Goal: Navigation & Orientation: Find specific page/section

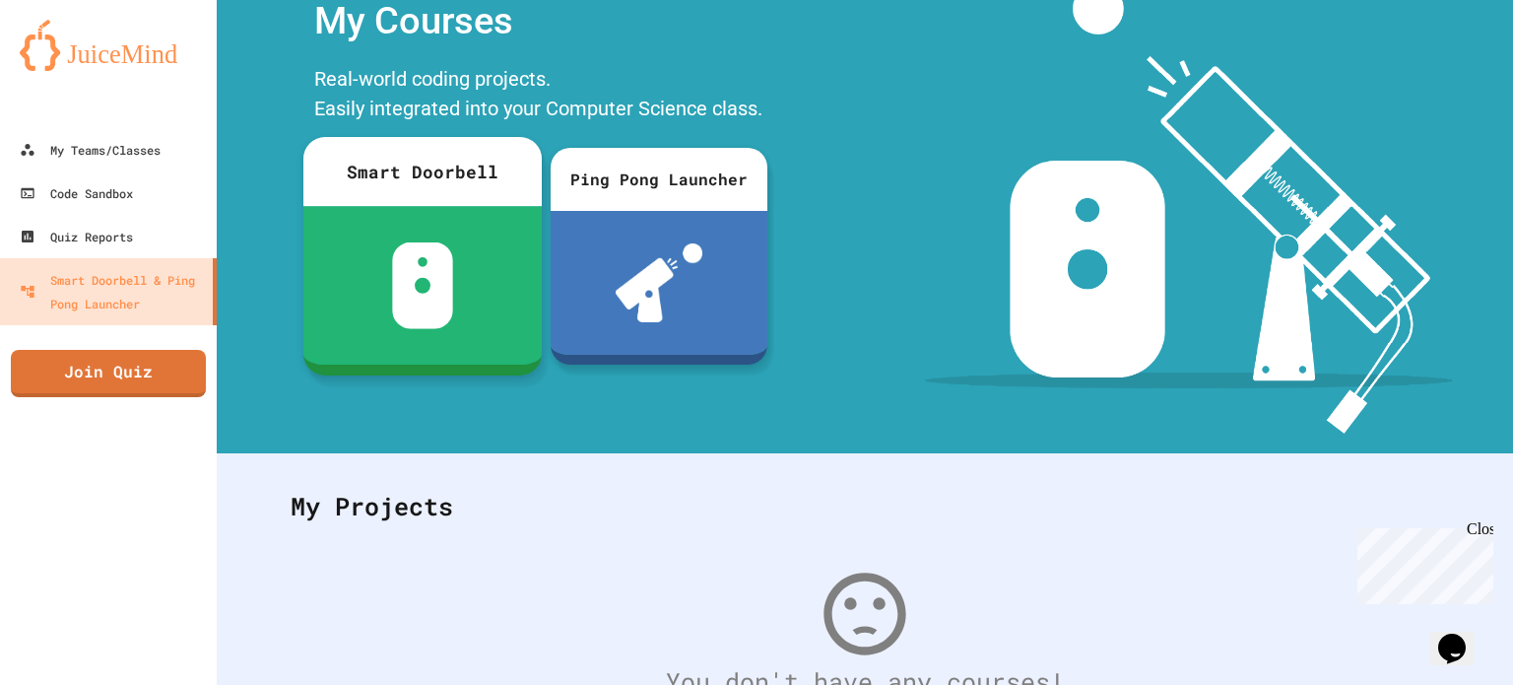
scroll to position [38, 0]
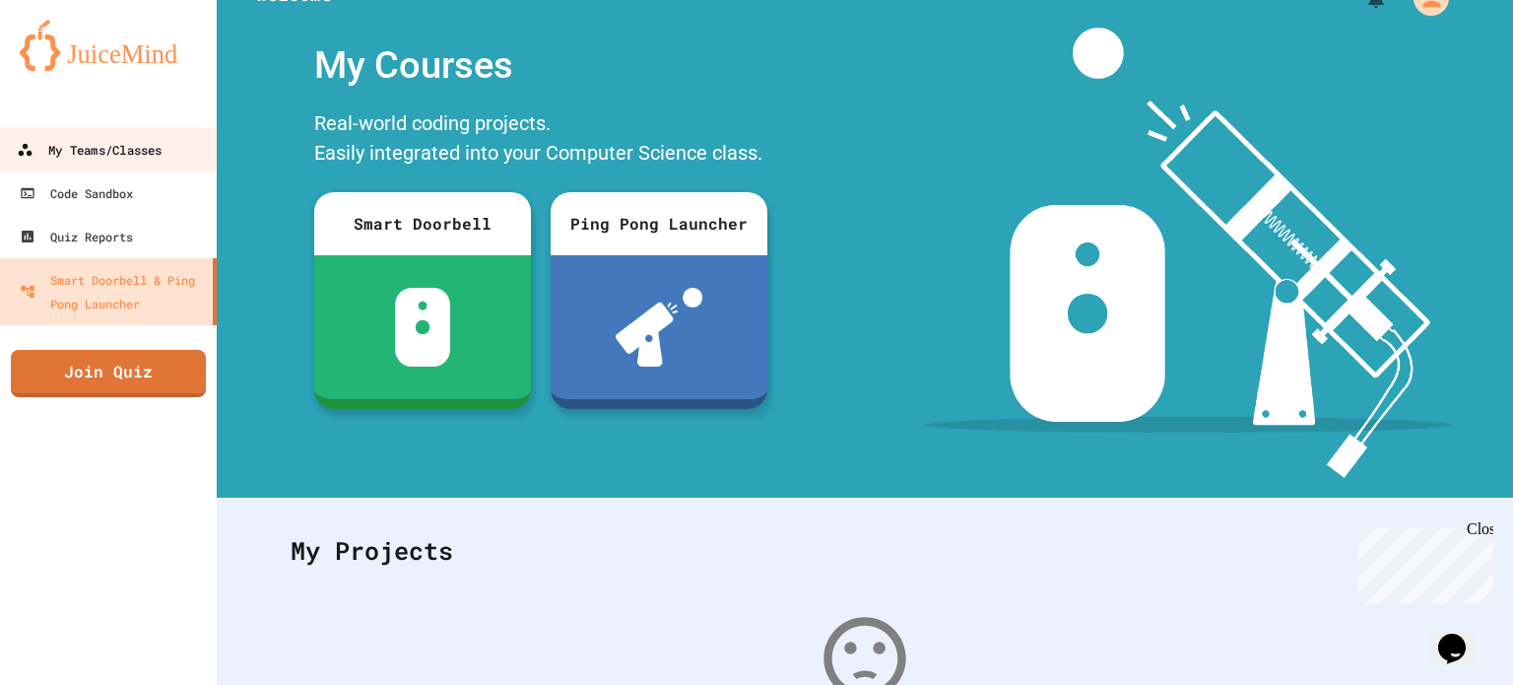
click at [105, 137] on link "My Teams/Classes" at bounding box center [109, 149] width 224 height 44
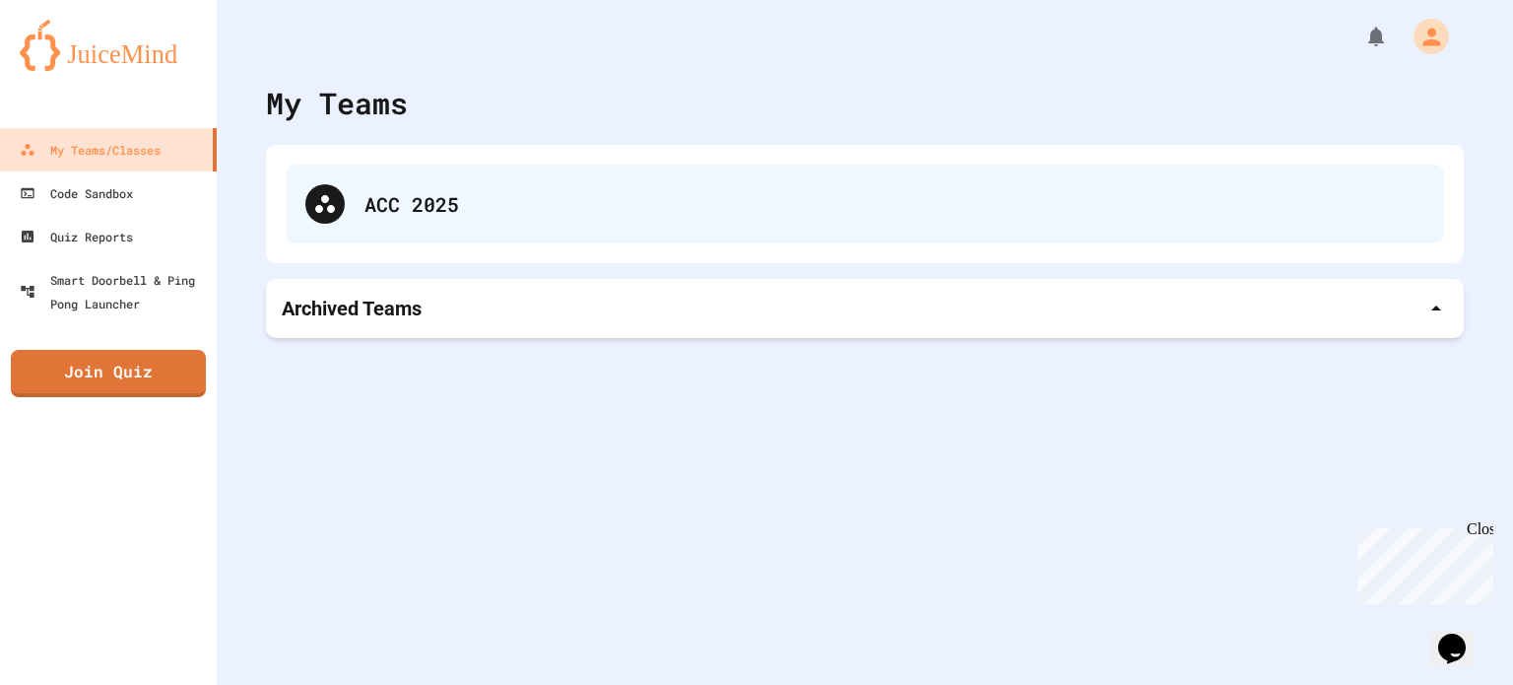
click at [313, 193] on icon at bounding box center [325, 204] width 24 height 24
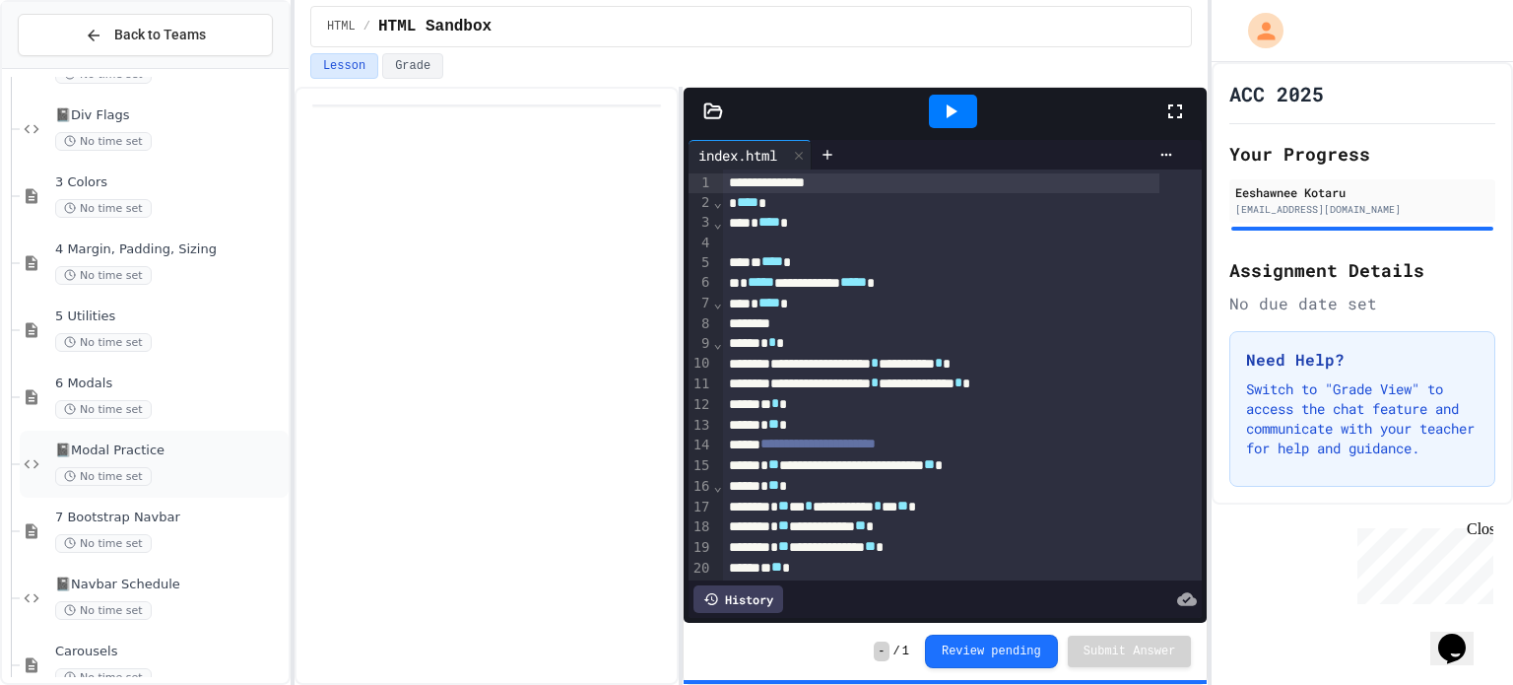
scroll to position [1768, 0]
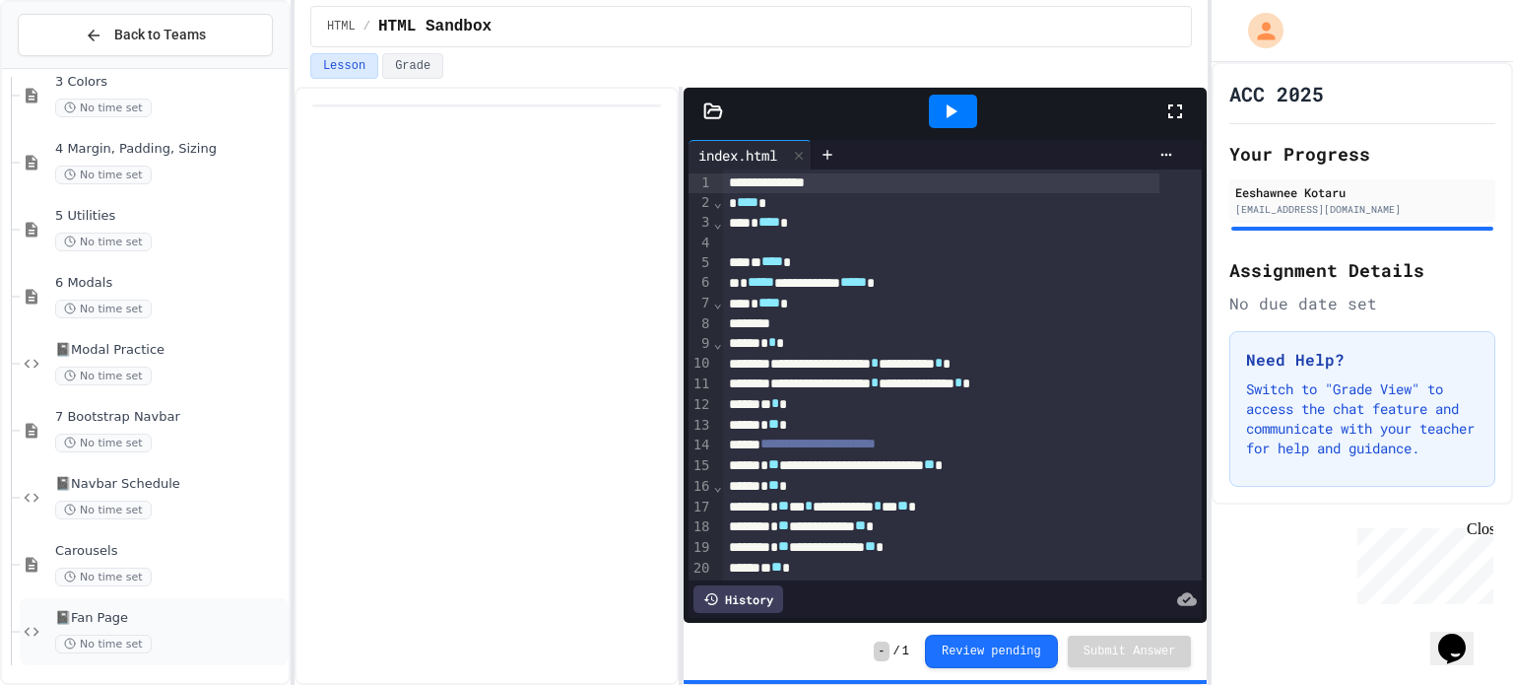
click at [138, 626] on div "📓Fan Page No time set" at bounding box center [170, 631] width 230 height 43
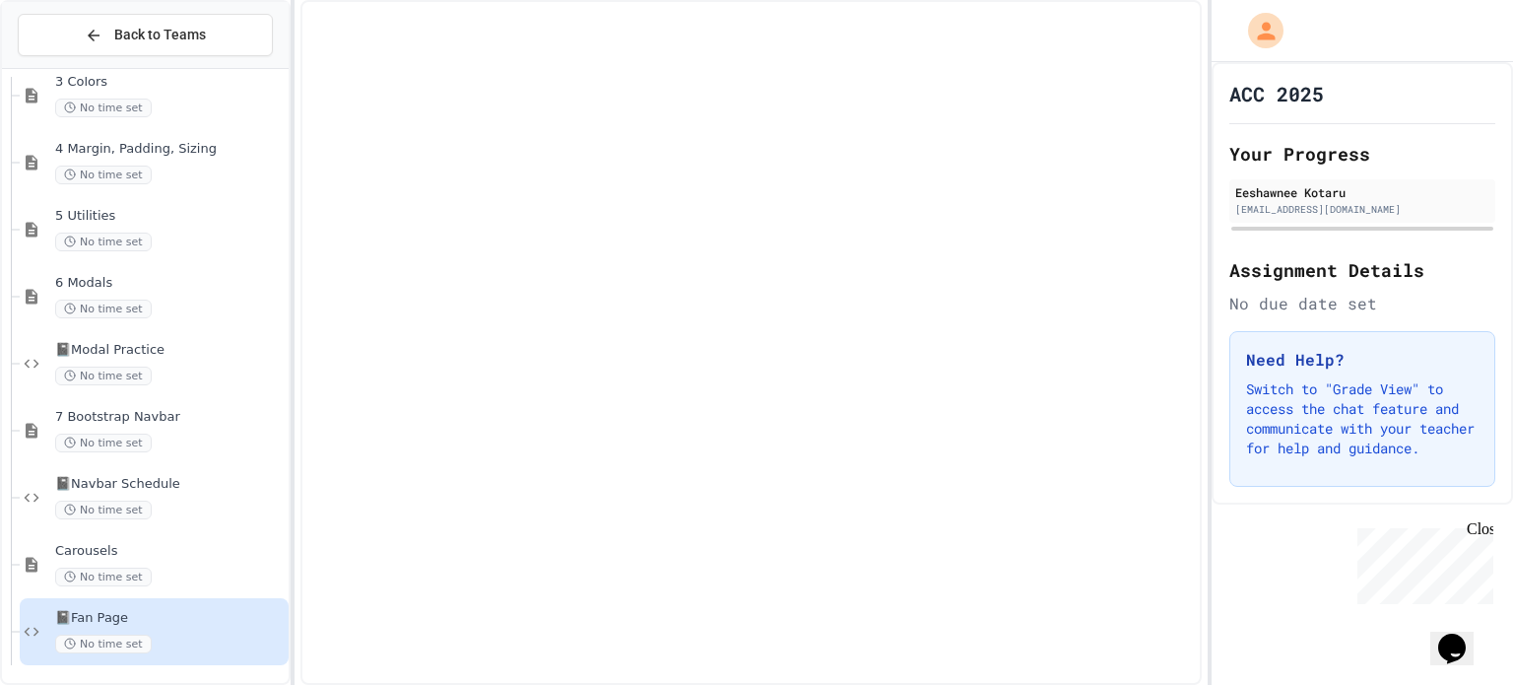
scroll to position [1745, 0]
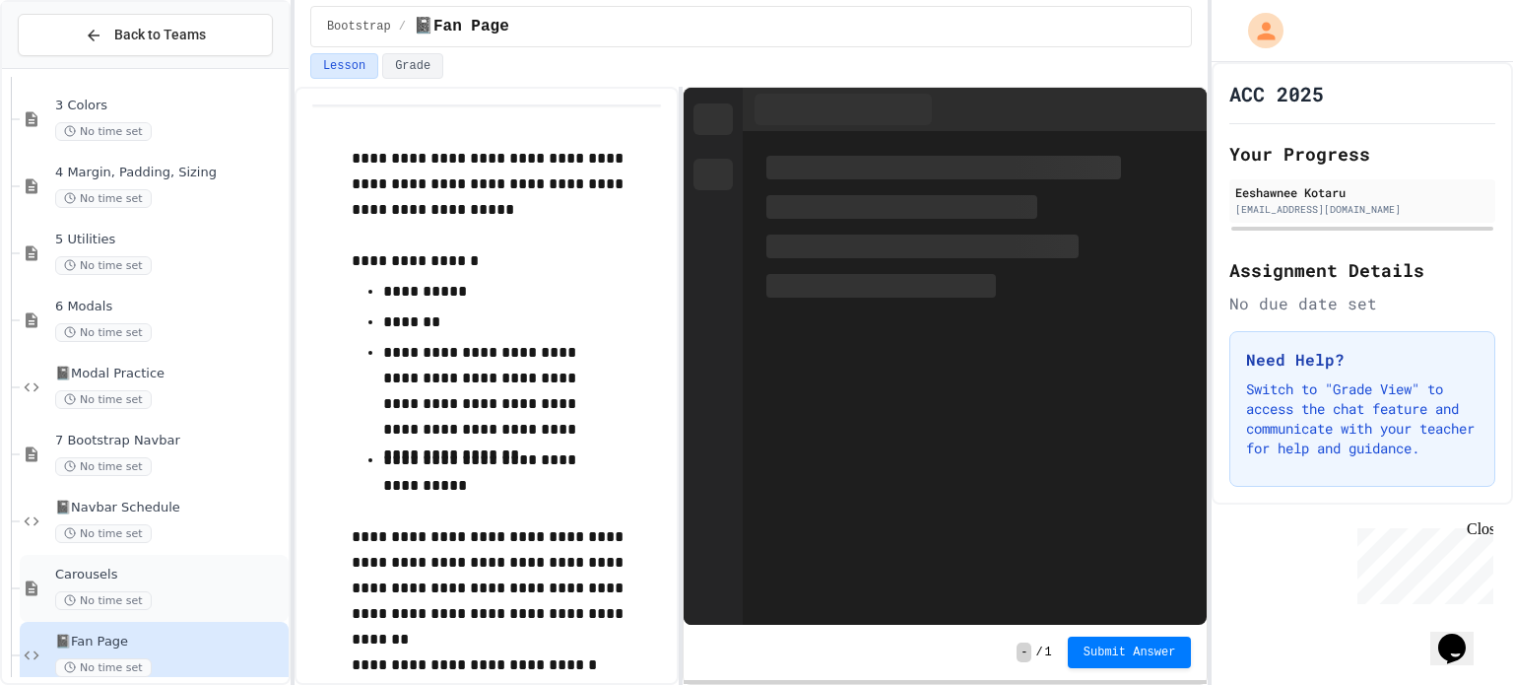
click at [169, 585] on div "Carousels No time set" at bounding box center [170, 587] width 230 height 43
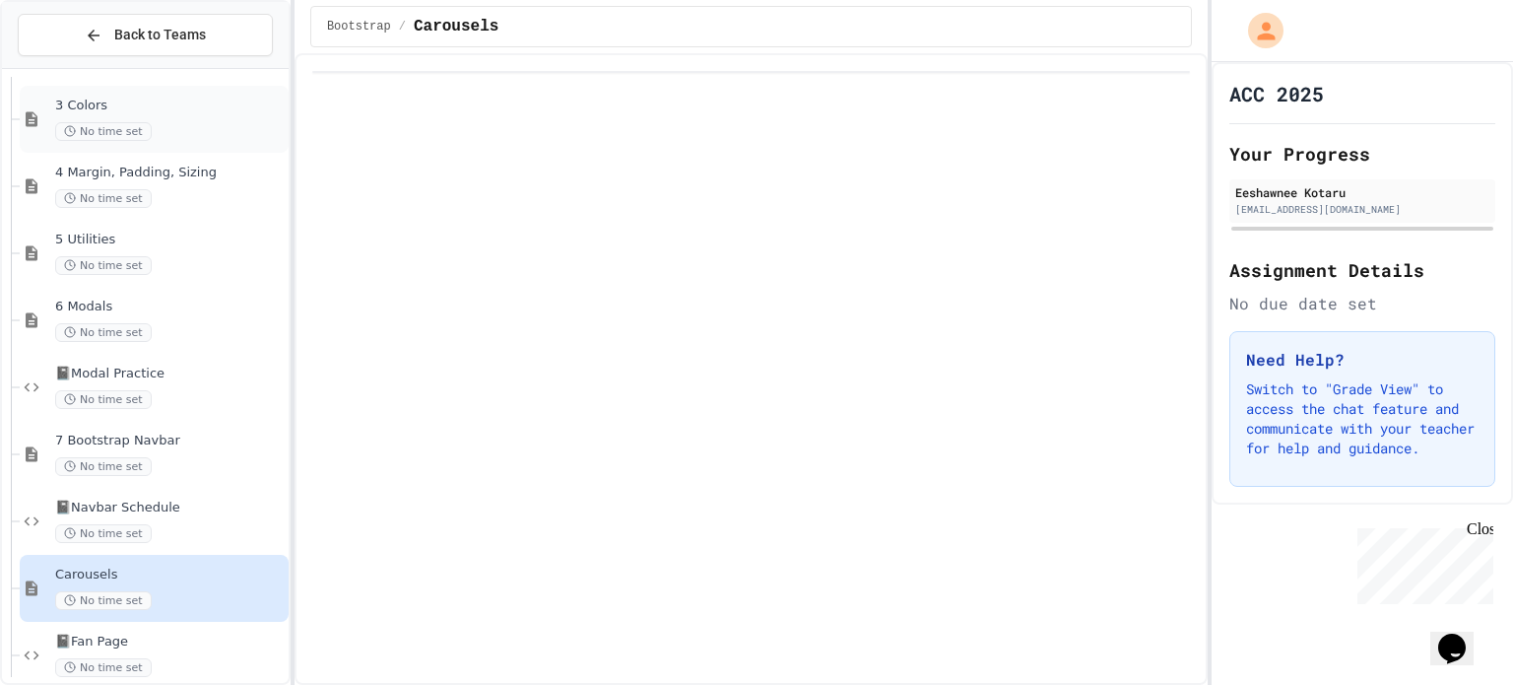
click at [210, 109] on span "3 Colors" at bounding box center [170, 106] width 230 height 17
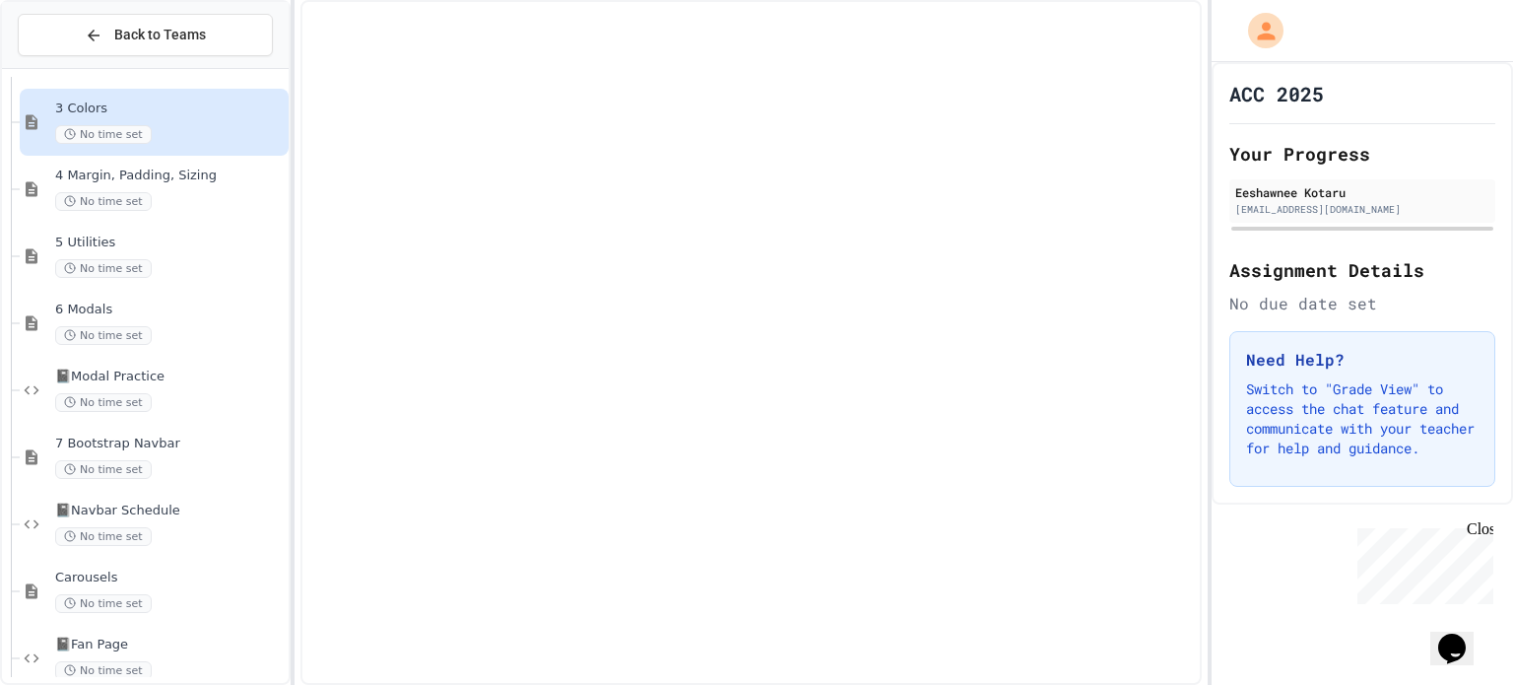
scroll to position [1600, 0]
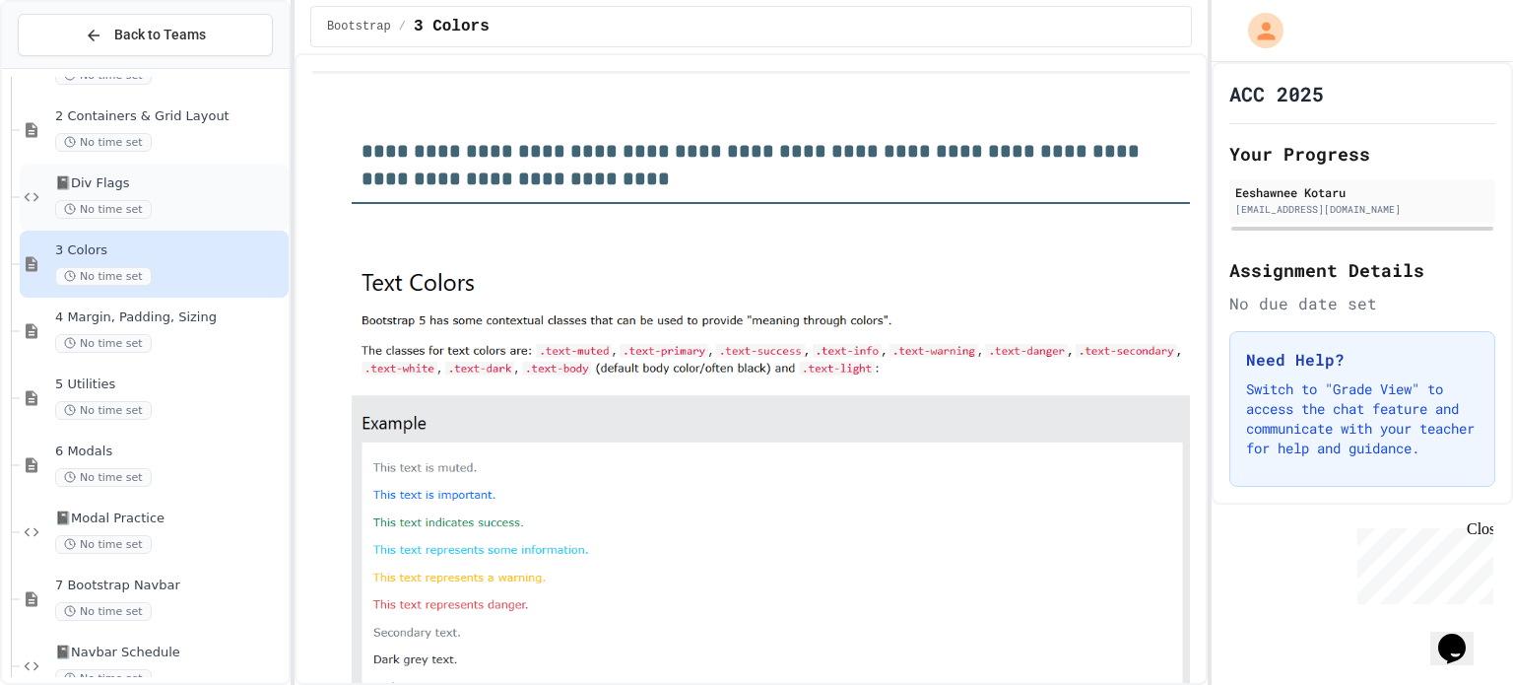
click at [192, 208] on div "No time set" at bounding box center [170, 209] width 230 height 19
